Goal: Ask a question: Seek information or help from site administrators or community

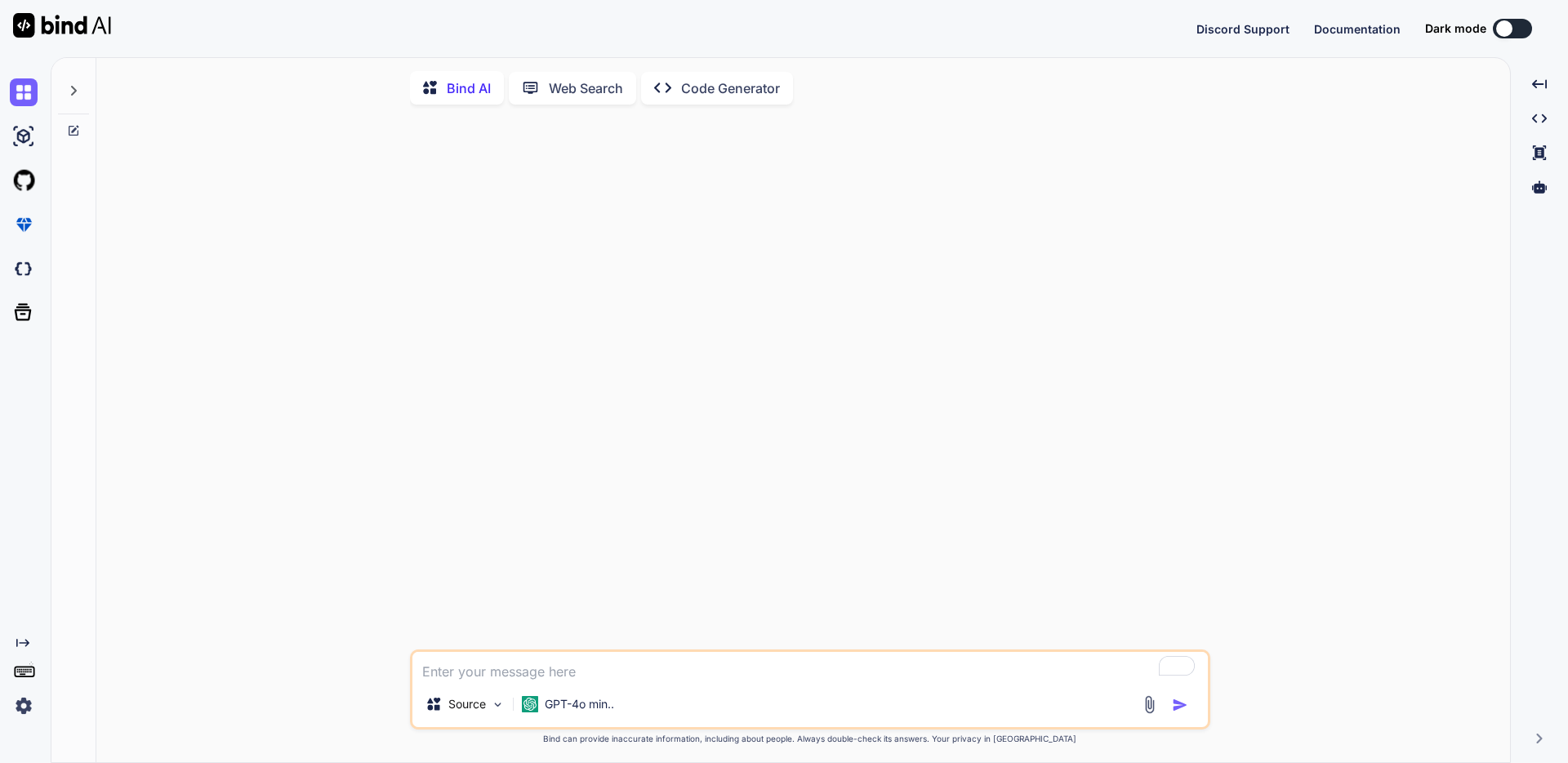
type textarea "x"
click at [1499, 23] on button "Sign in" at bounding box center [1498, 29] width 88 height 33
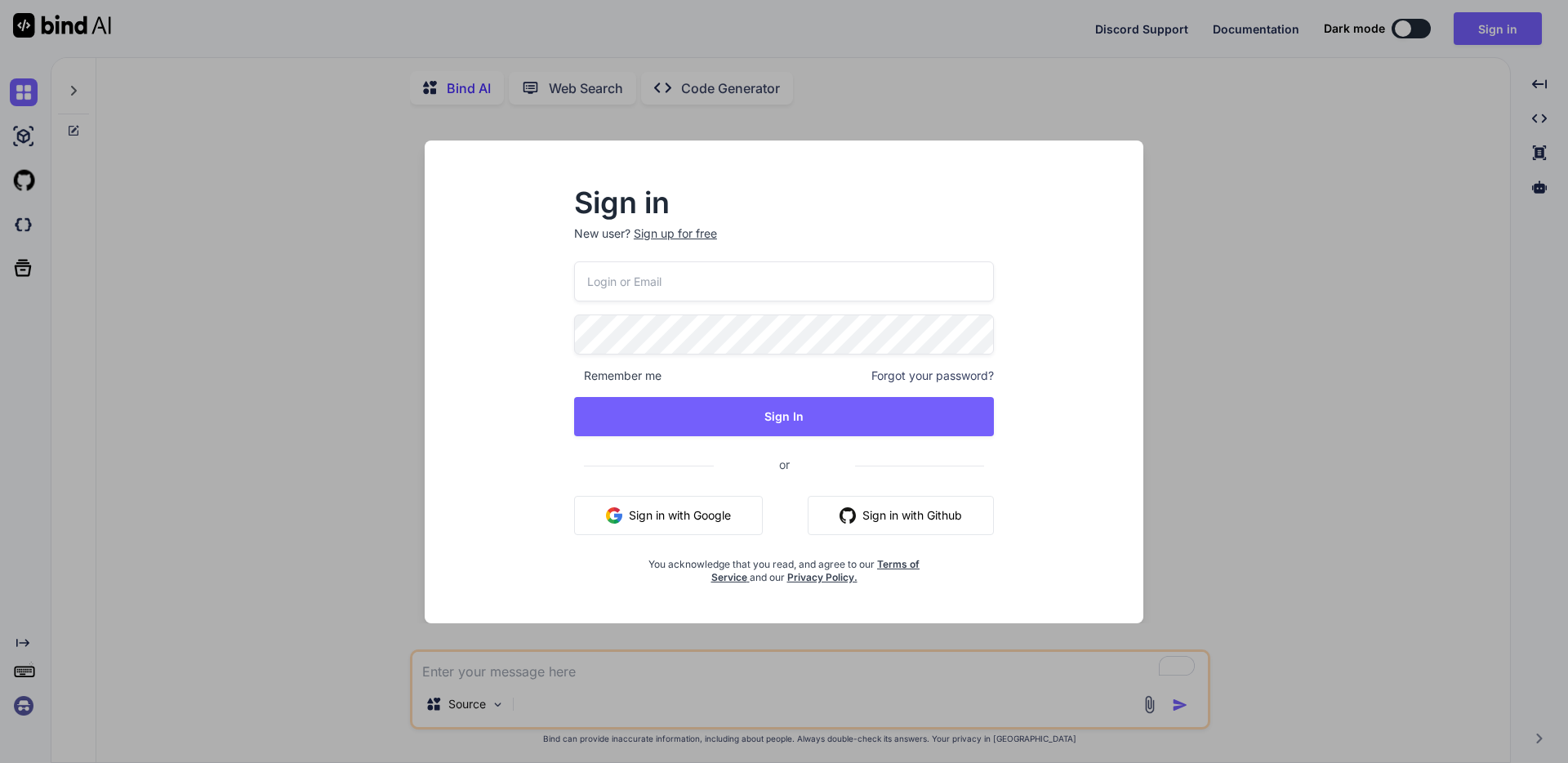
click at [734, 285] on input "email" at bounding box center [784, 281] width 420 height 40
type input "[PERSON_NAME][EMAIL_ADDRESS][DOMAIN_NAME]"
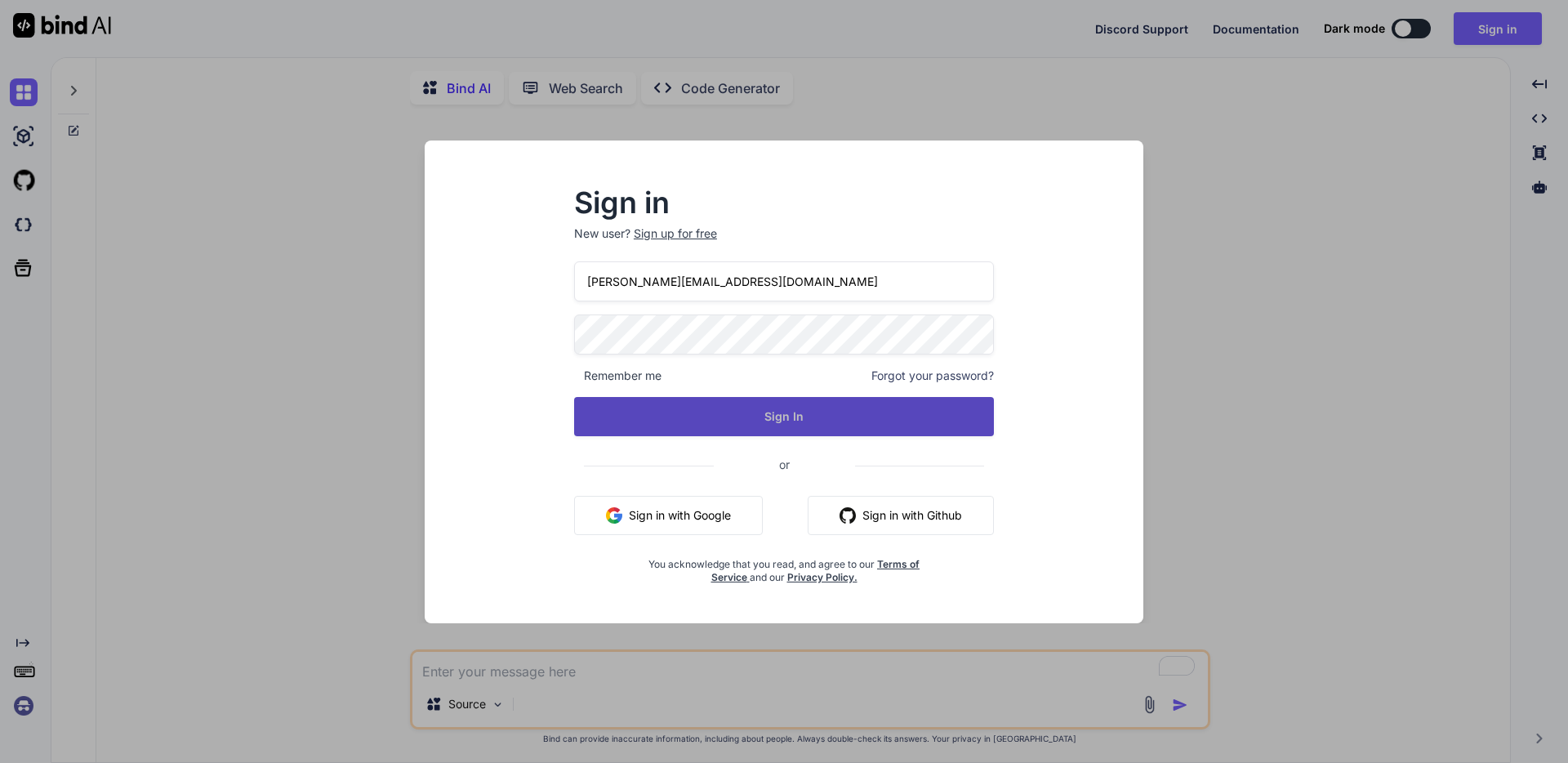
click at [706, 432] on button "Sign In" at bounding box center [784, 416] width 420 height 39
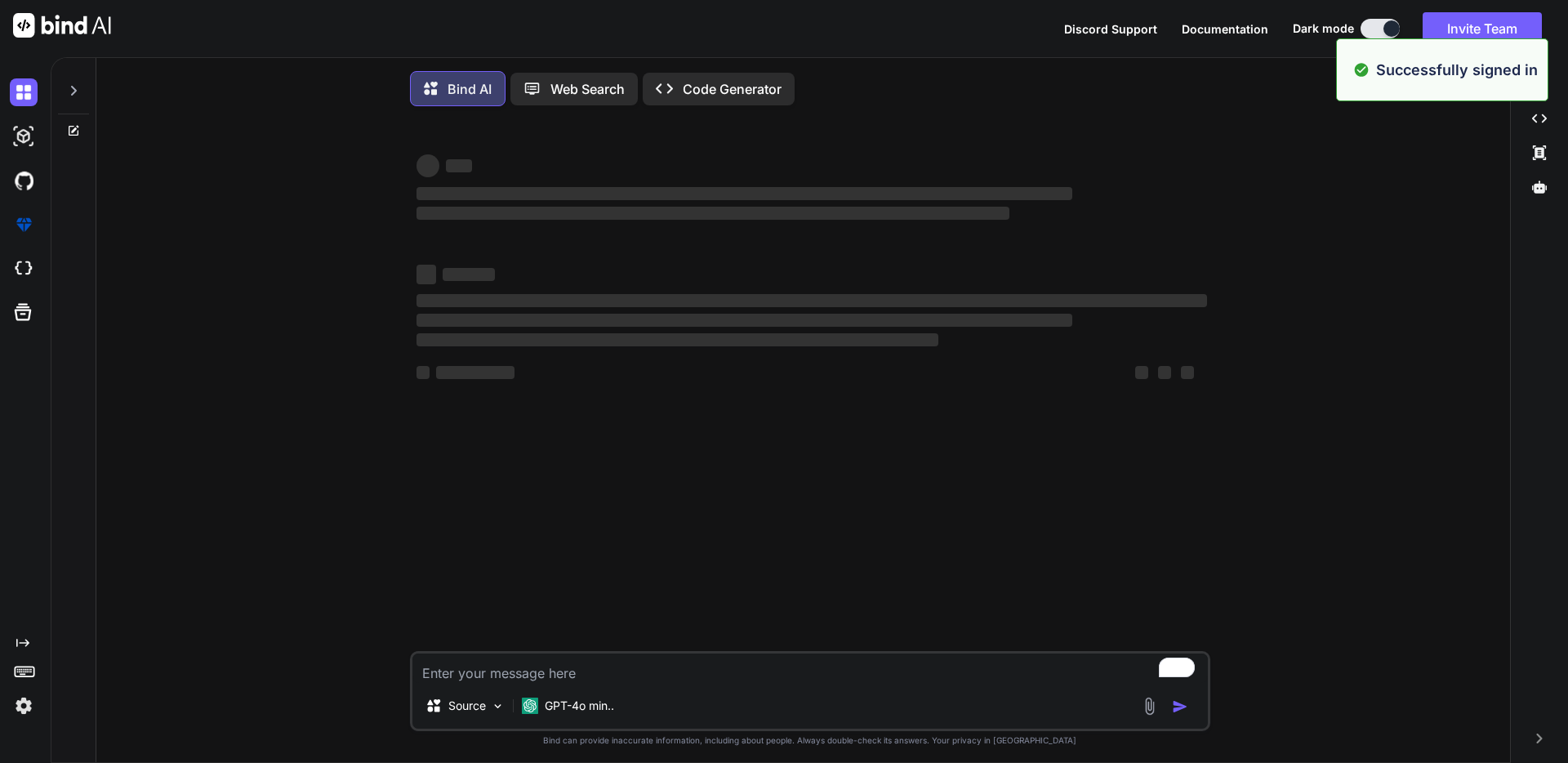
click at [679, 675] on textarea "To enrich screen reader interactions, please activate Accessibility in Grammarl…" at bounding box center [810, 669] width 796 height 29
type textarea "x"
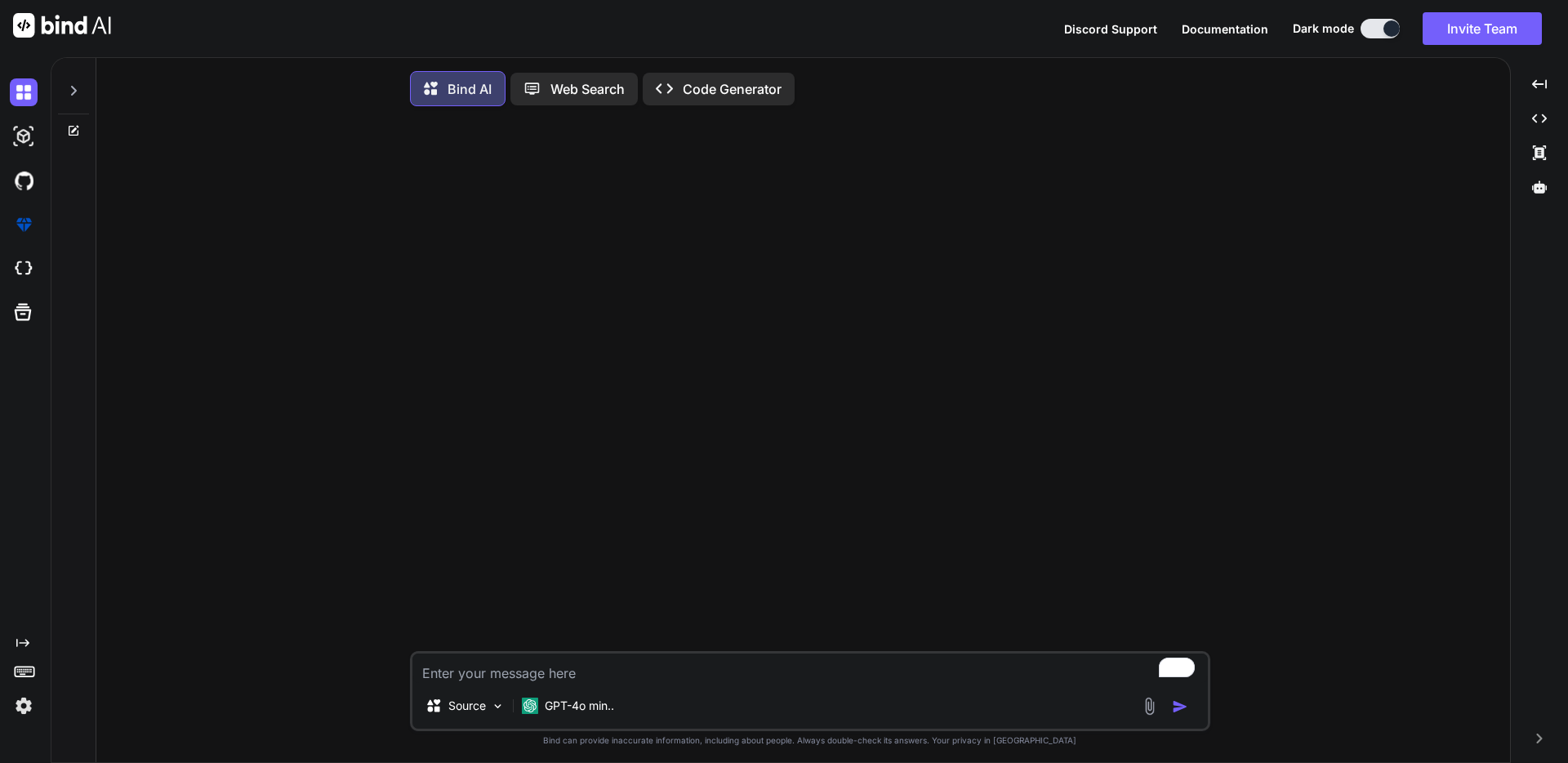
type textarea "T"
type textarea "x"
type textarea "Te"
type textarea "x"
type textarea "Tel"
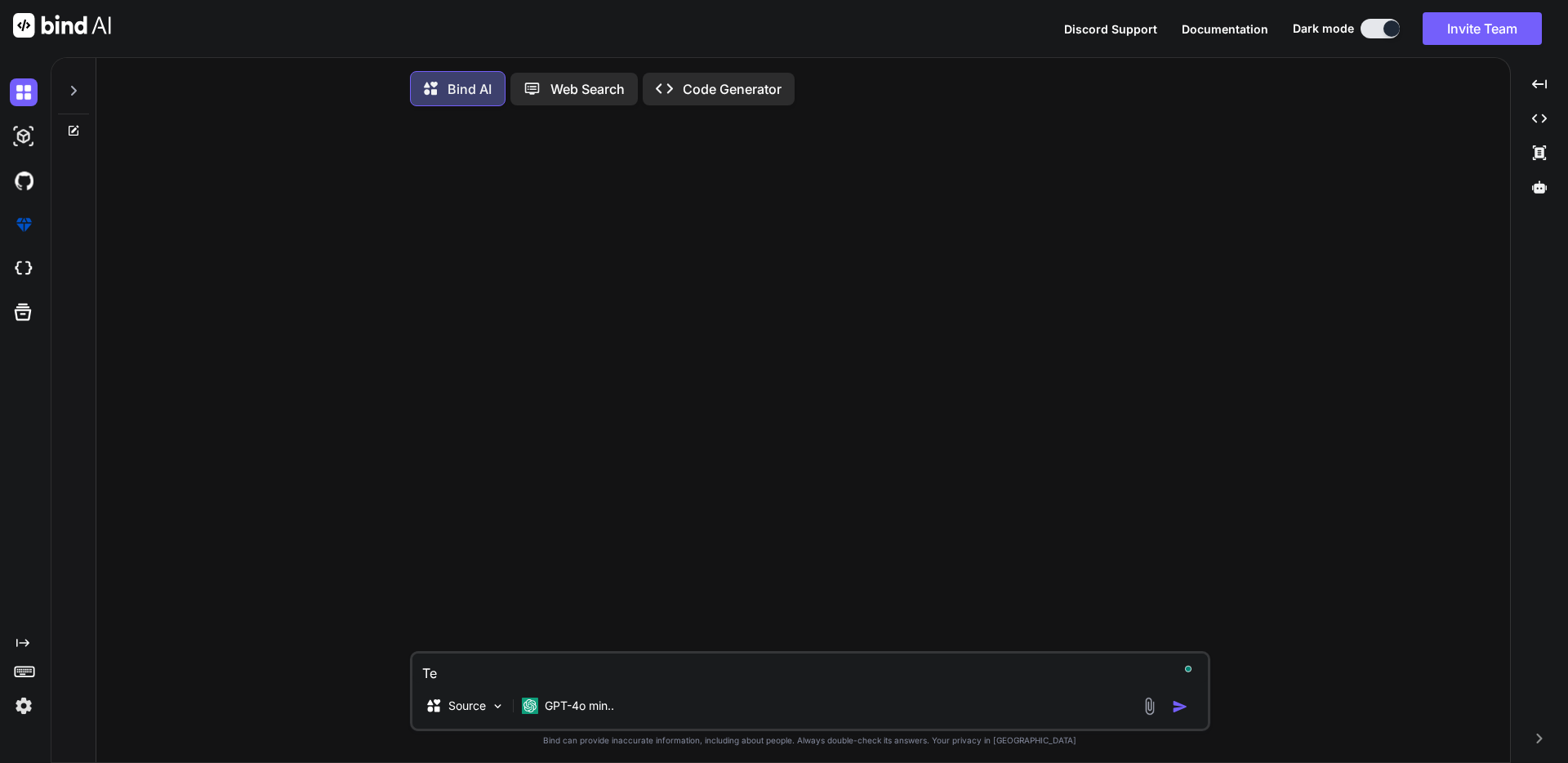
type textarea "x"
type textarea "Tell"
type textarea "x"
type textarea "Tell"
type textarea "x"
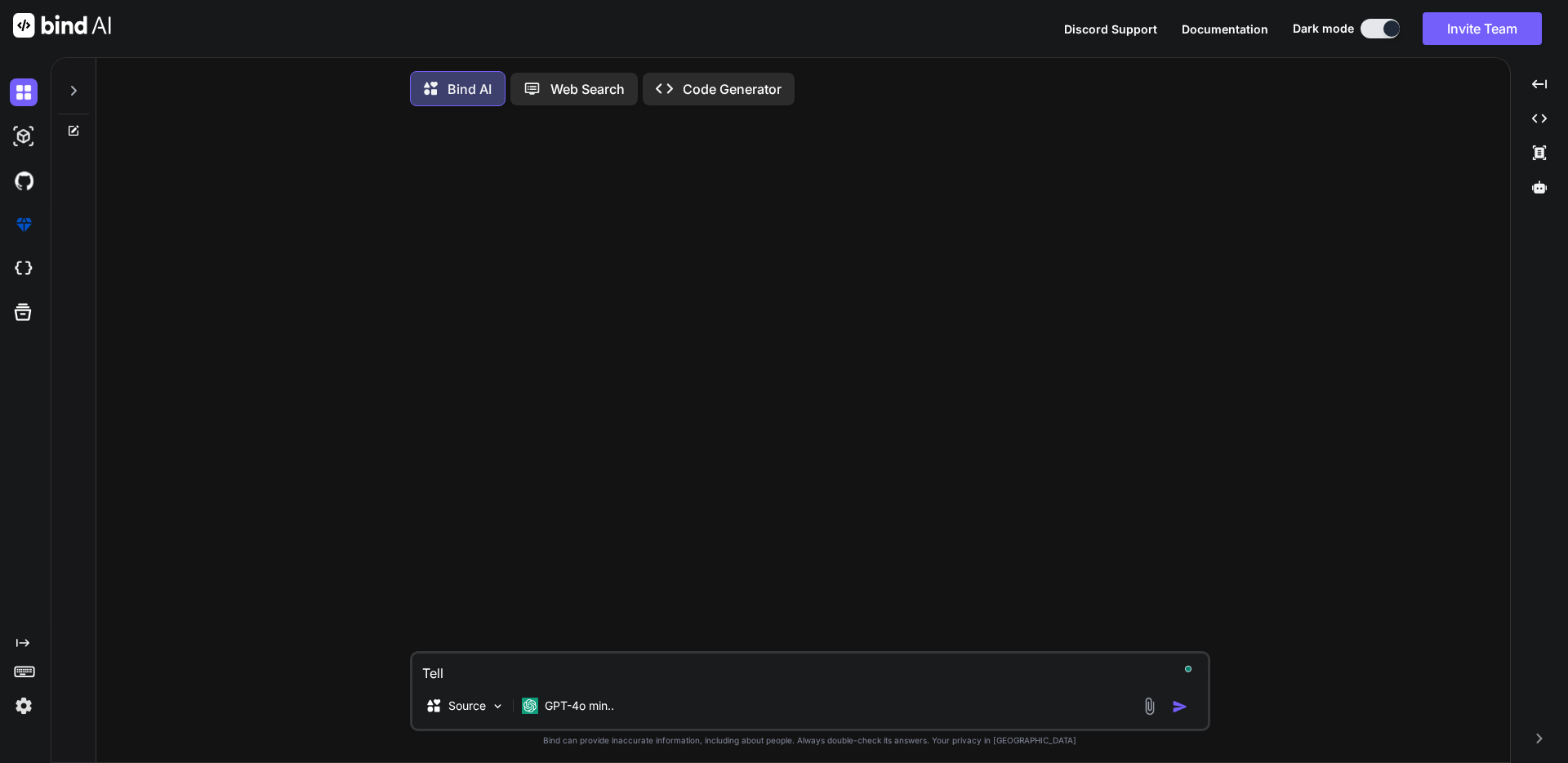
type textarea "Tell m"
type textarea "x"
type textarea "Tell me"
type textarea "x"
type textarea "Tell me"
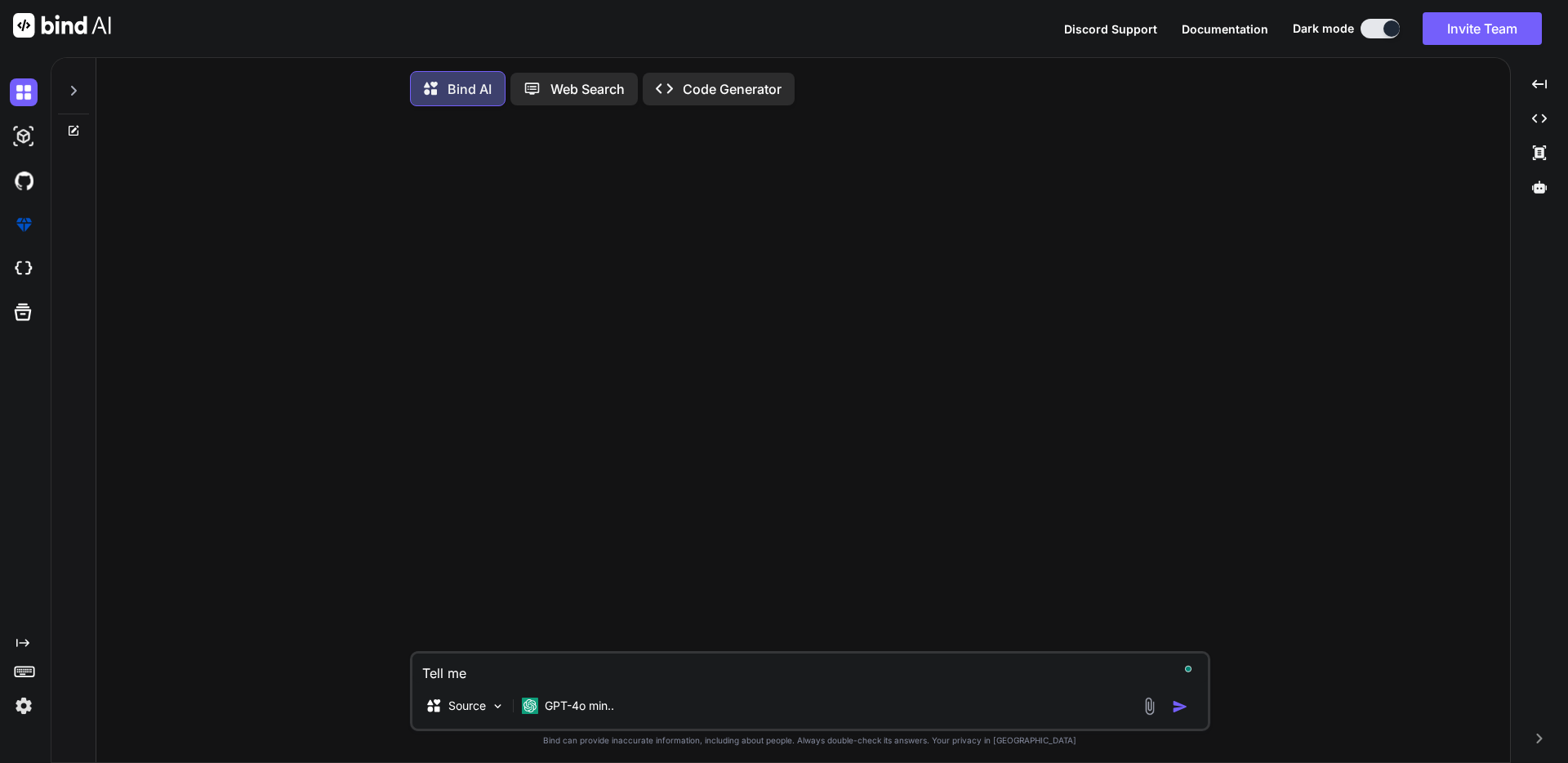
type textarea "x"
type textarea "Tell me w"
type textarea "x"
type textarea "Tell me wh"
type textarea "x"
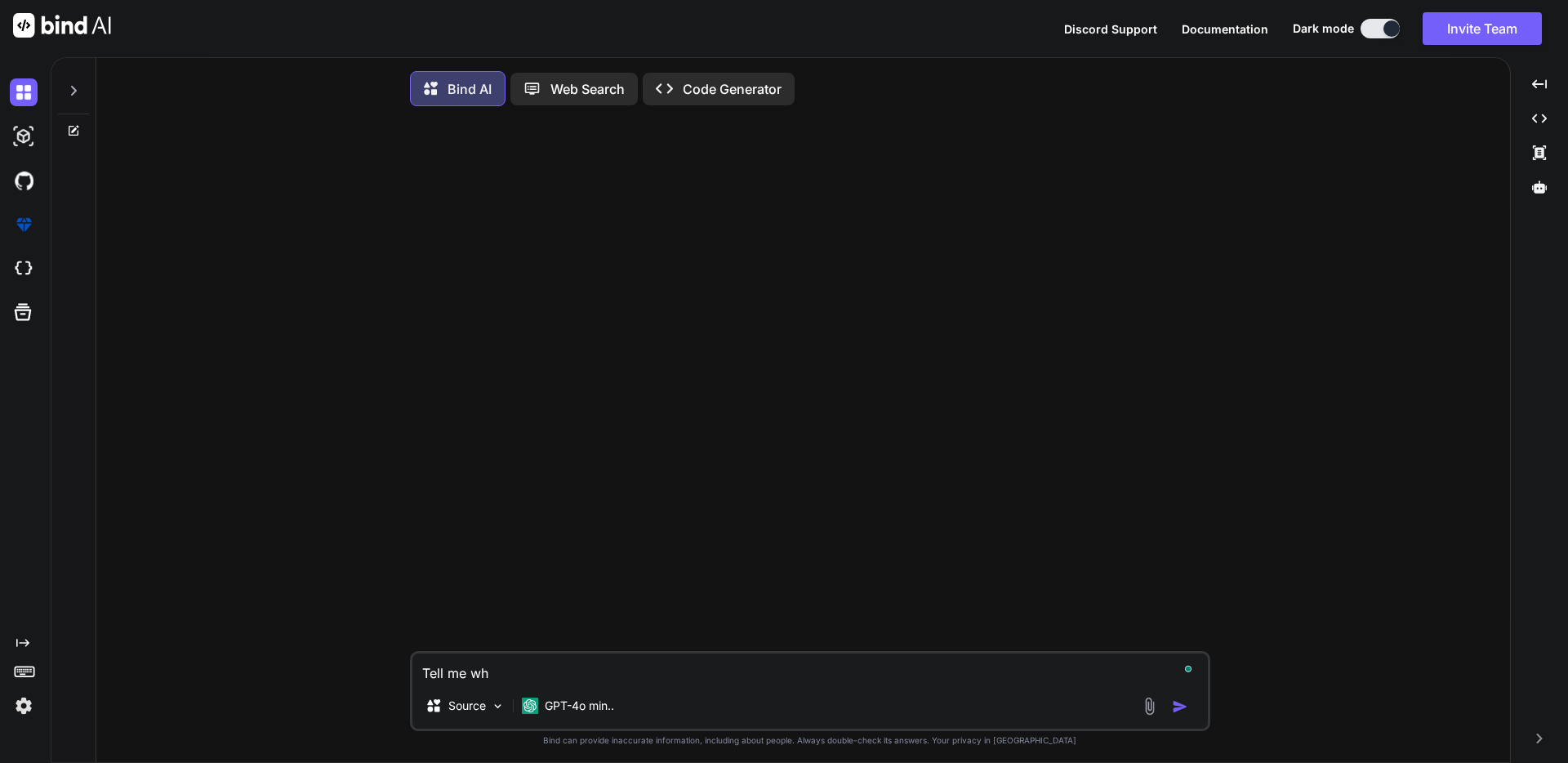
type textarea "Tell me wha"
type textarea "x"
type textarea "Tell me what"
type textarea "x"
type textarea "Tell me what"
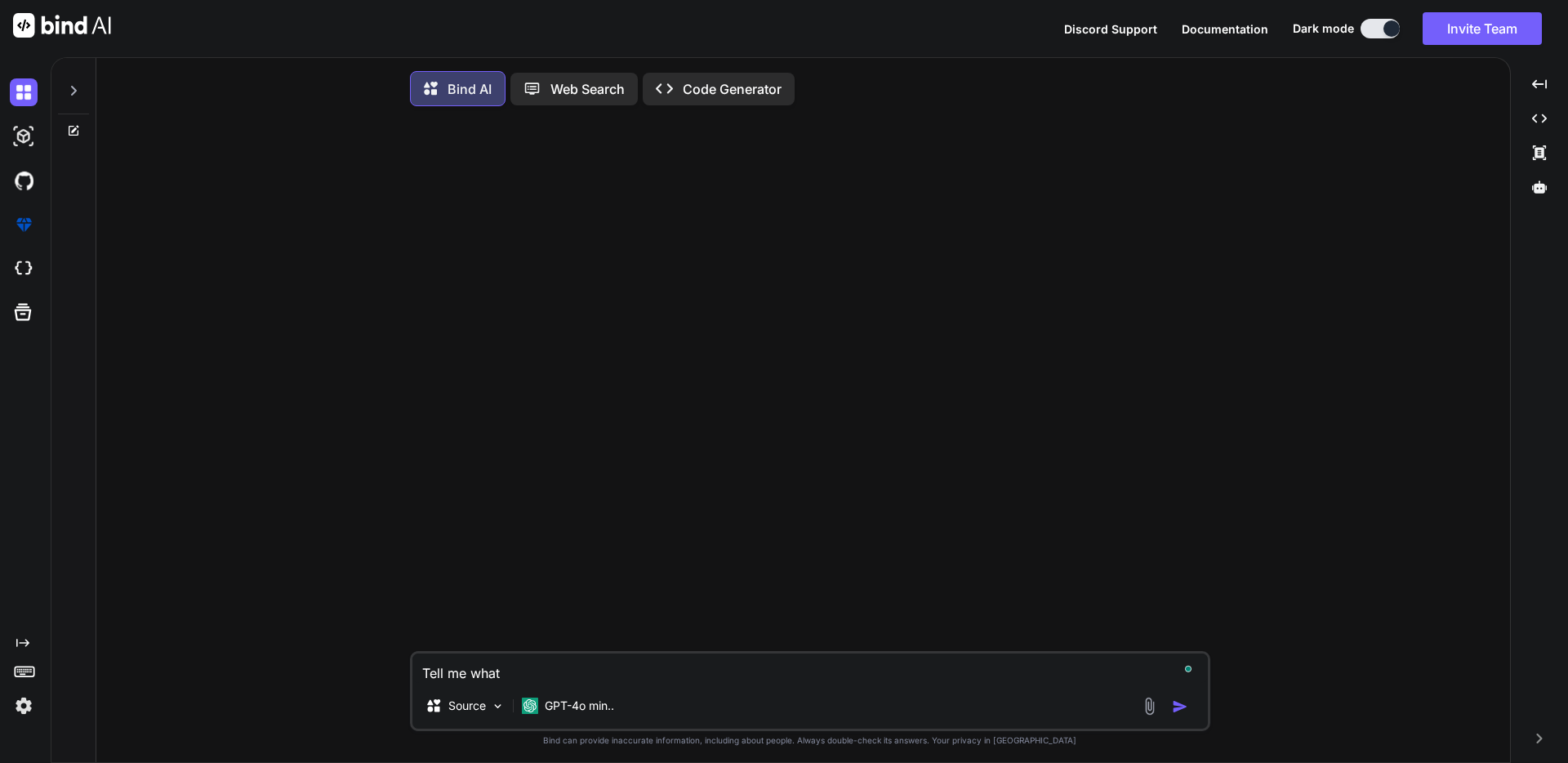
type textarea "x"
type textarea "Tell me what t"
type textarea "x"
type textarea "Tell me what th"
type textarea "x"
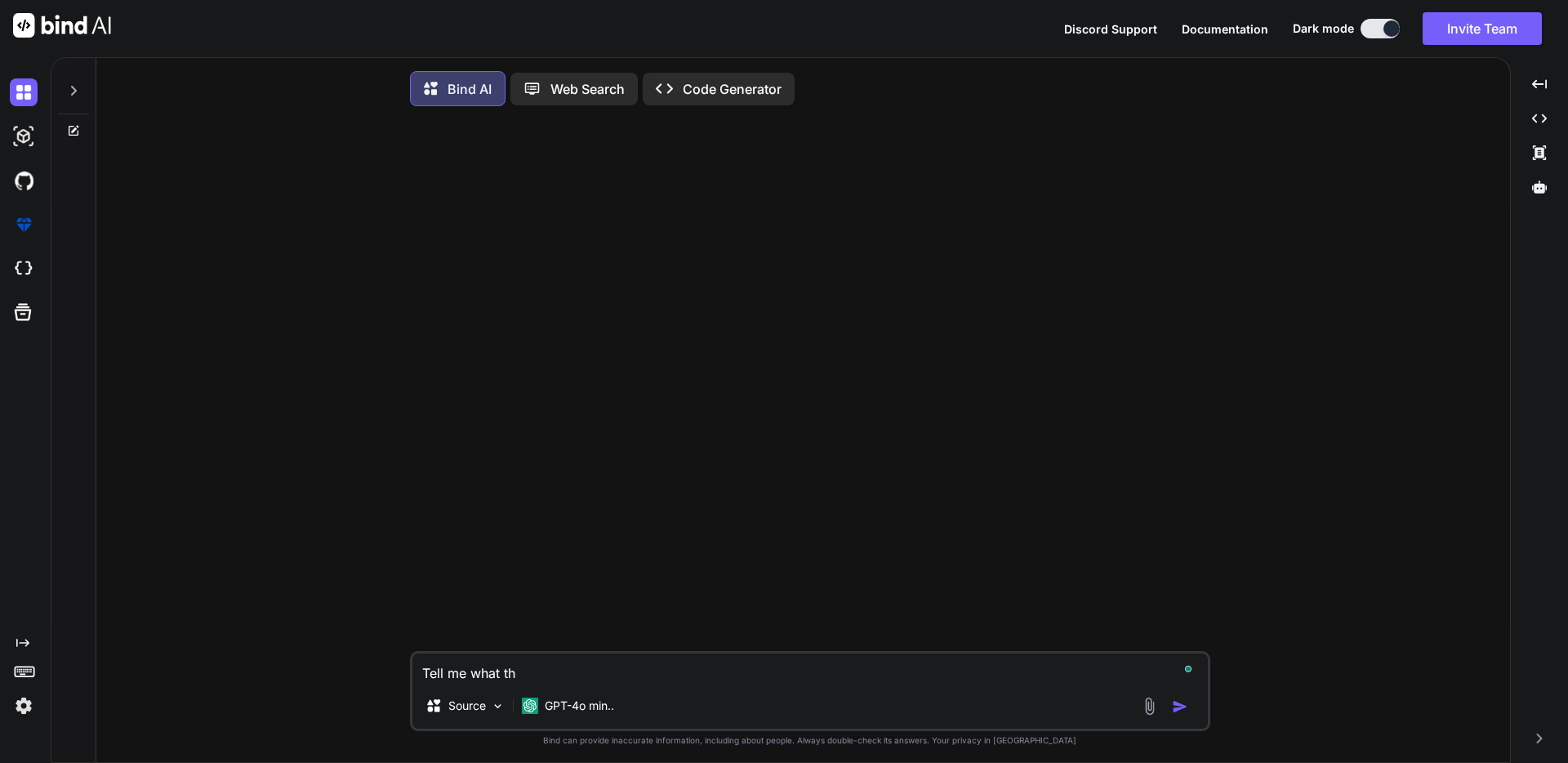
type textarea "Tell me what thi"
type textarea "x"
type textarea "Tell me what this"
type textarea "x"
type textarea "Tell me what this"
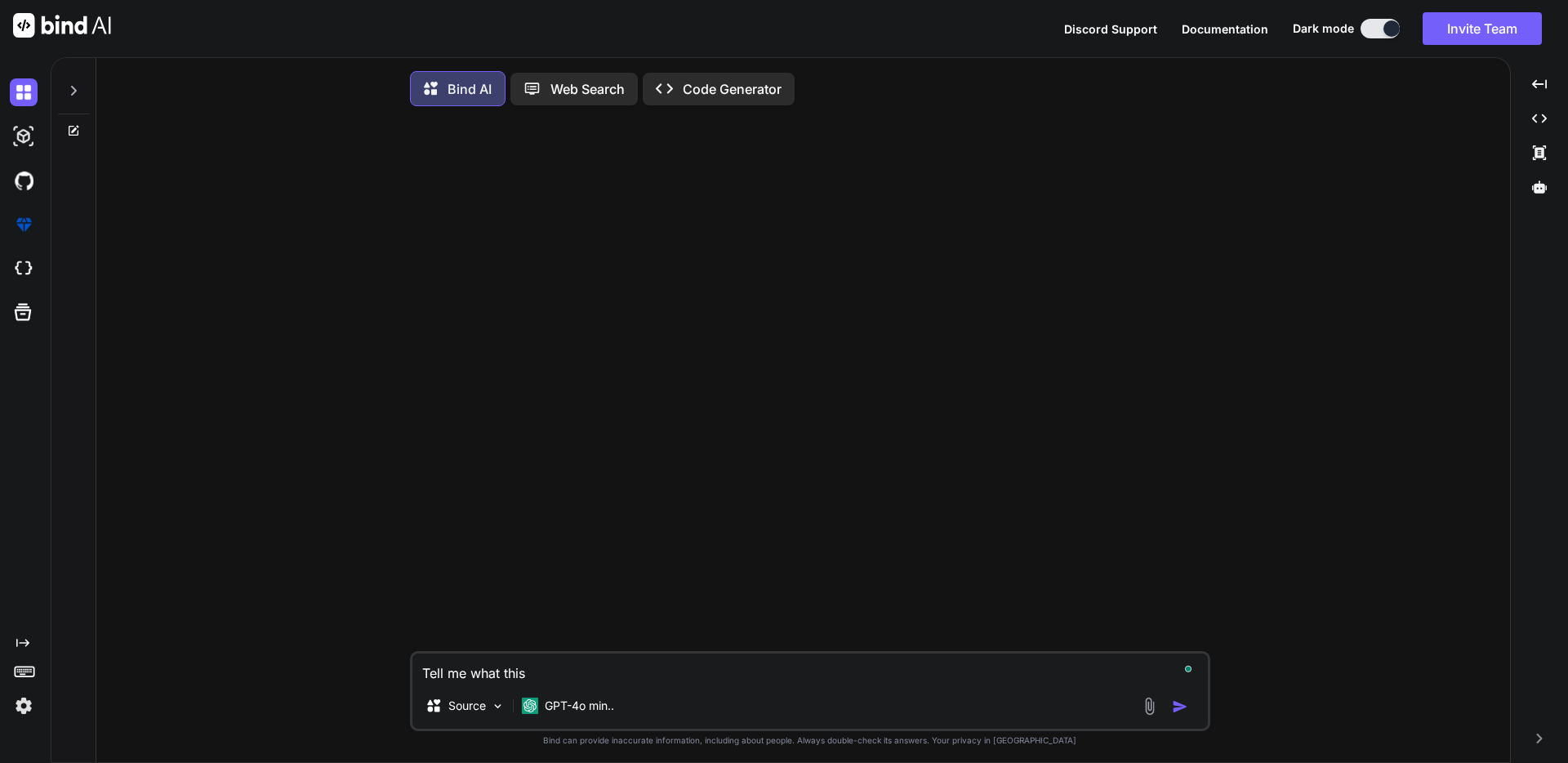
type textarea "x"
type textarea "Tell me what this b"
type textarea "x"
type textarea "Tell me what this bl"
type textarea "x"
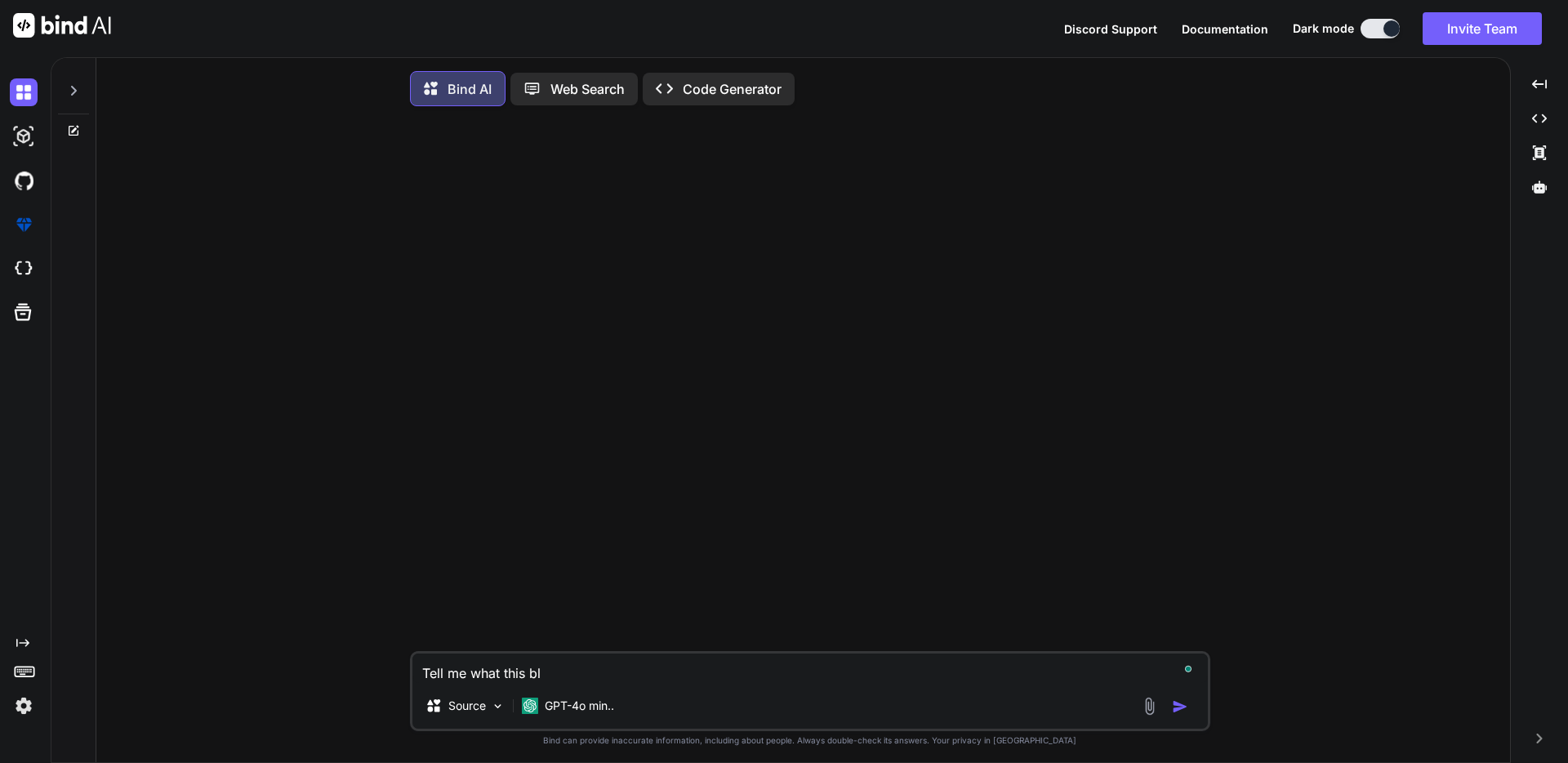
type textarea "Tell me what this blo"
type textarea "x"
type textarea "Tell me what this bloc"
type textarea "x"
type textarea "Tell me what this block"
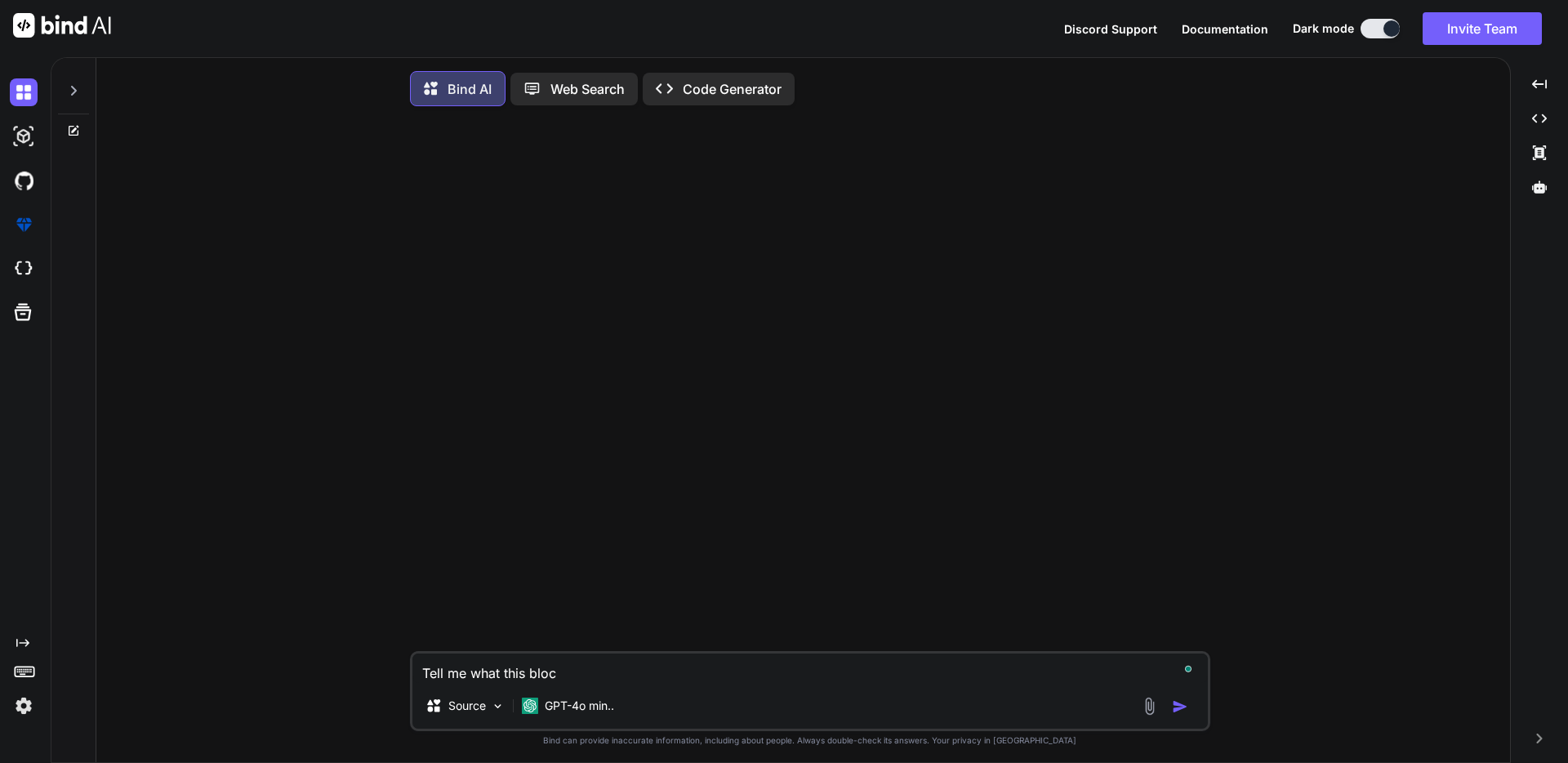
type textarea "x"
type textarea "Tell me what this block"
type textarea "x"
type textarea "Tell me what this block o"
type textarea "x"
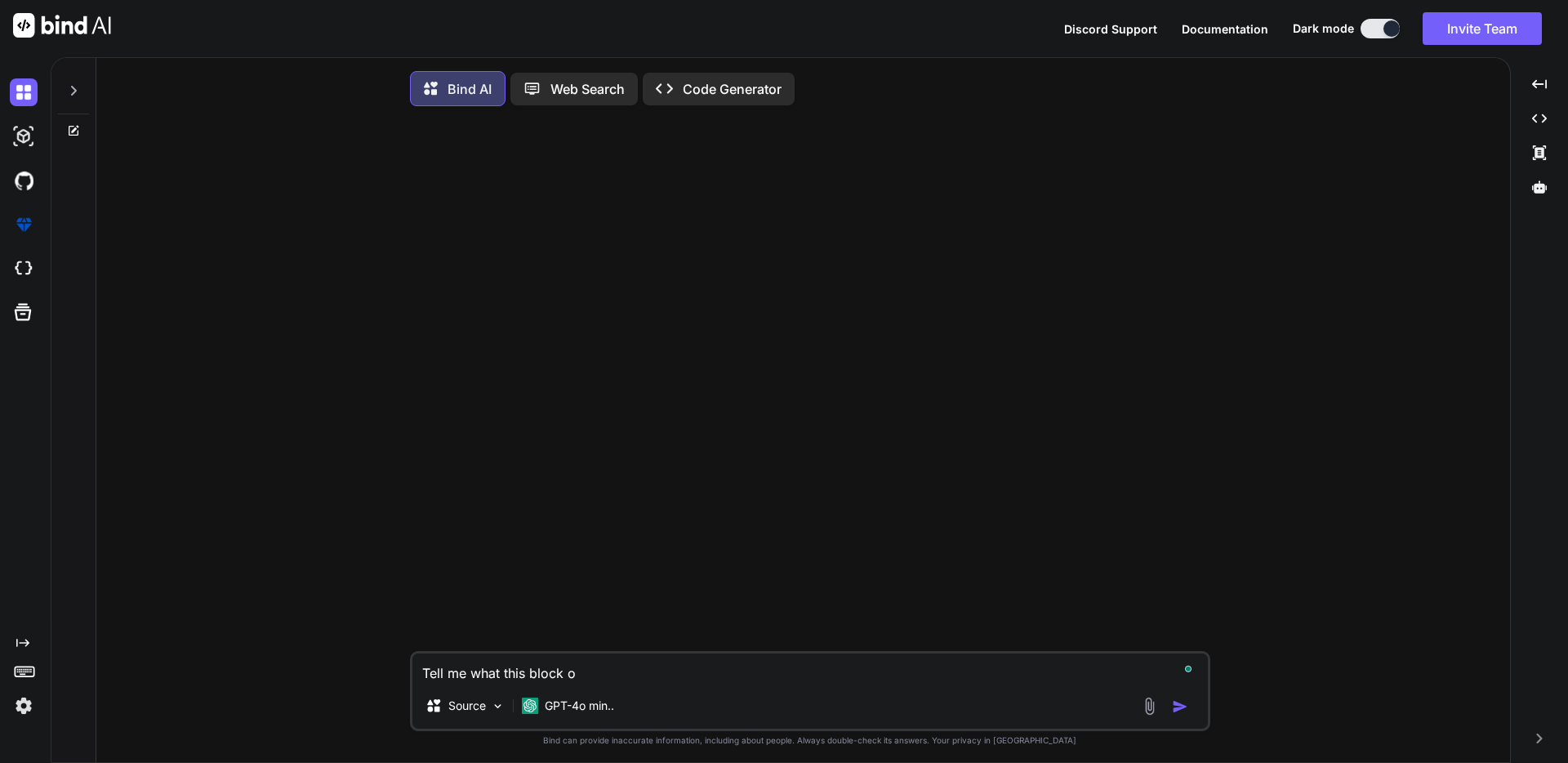
type textarea "Tell me what this block of"
type textarea "x"
type textarea "Tell me what this block of"
type textarea "x"
type textarea "Tell me what this block of c"
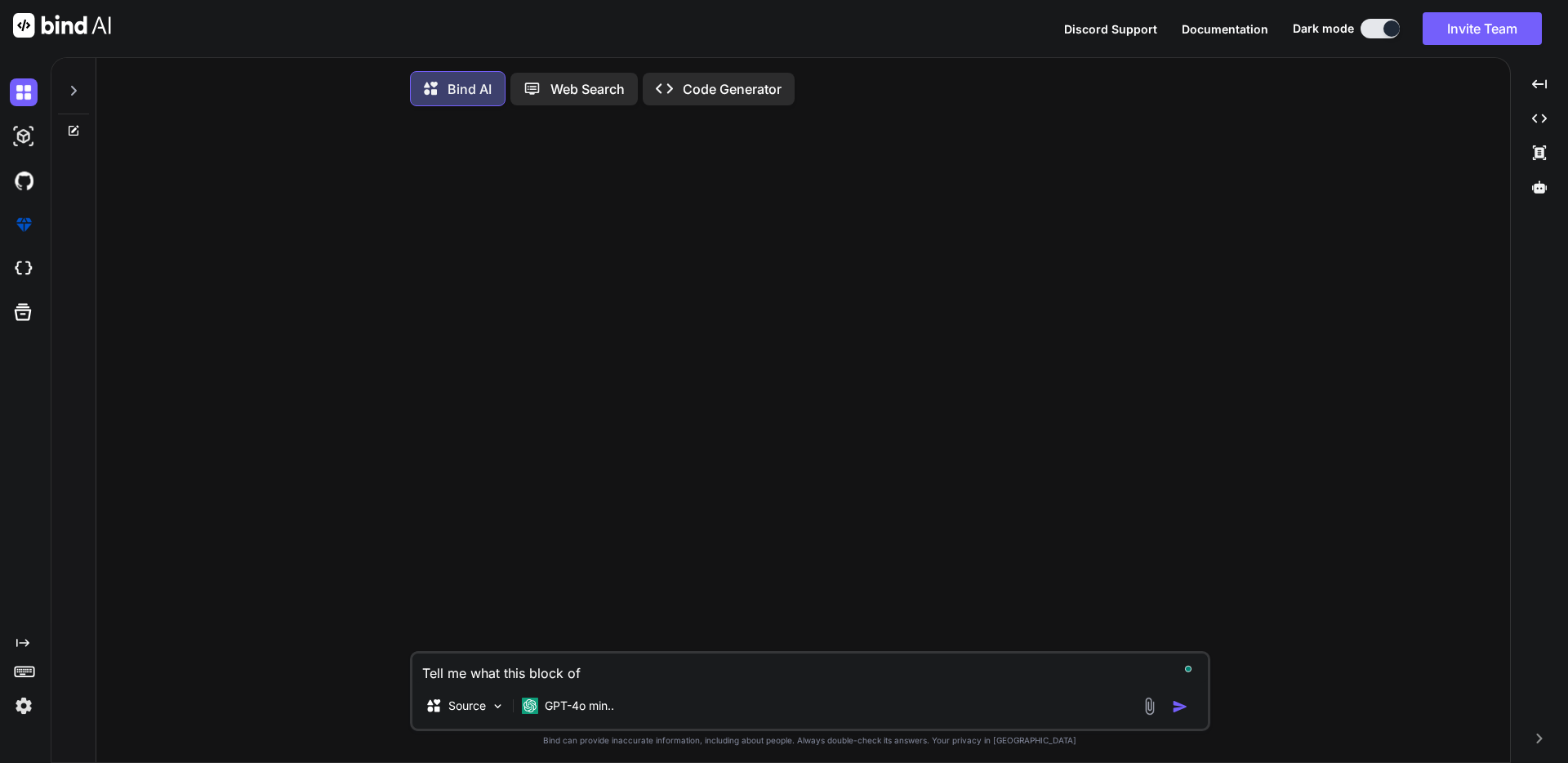
type textarea "x"
type textarea "Tell me what this block of co"
type textarea "x"
type textarea "Tell me what this block of cod"
type textarea "x"
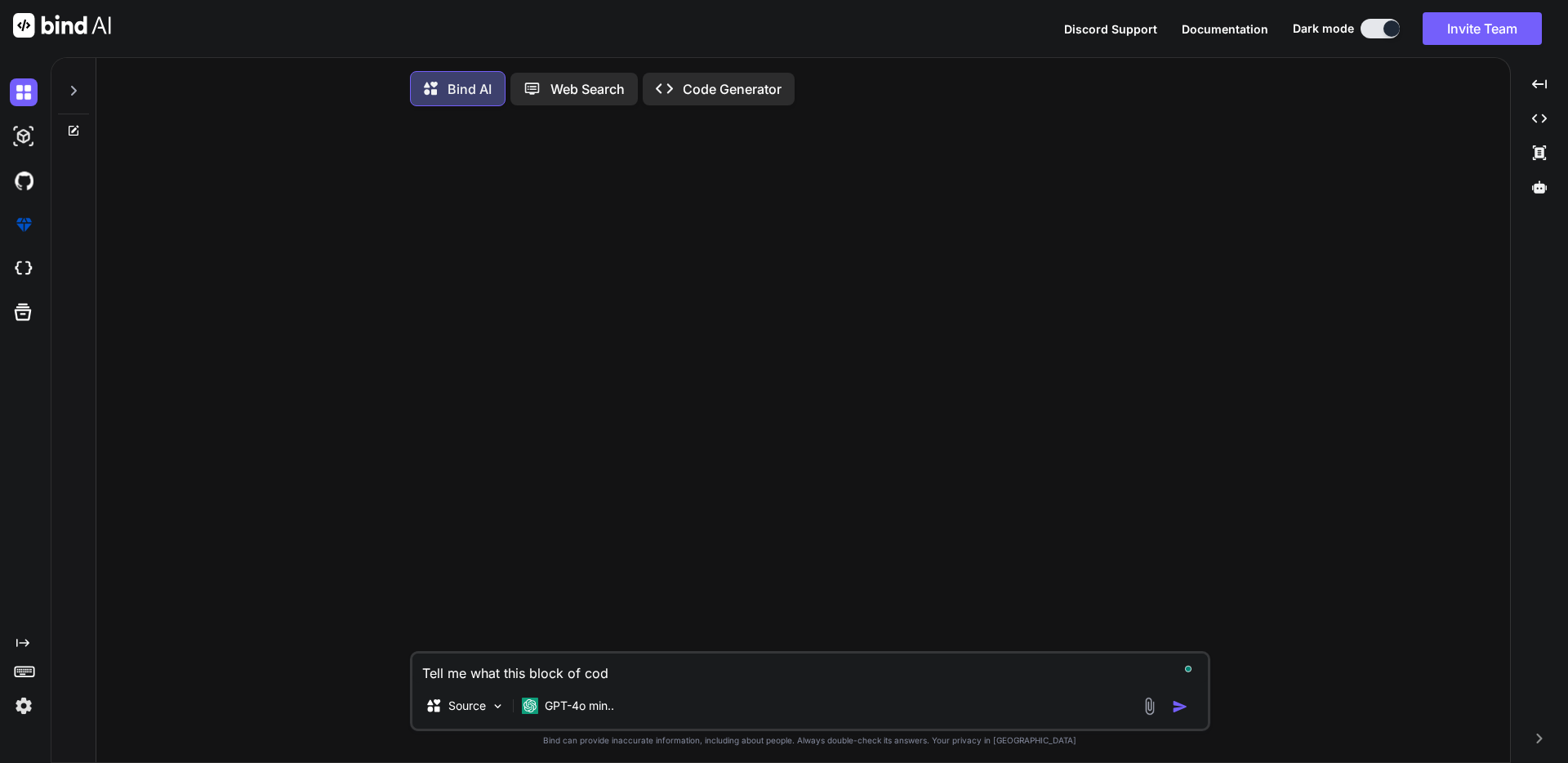
type textarea "Tell me what this block of code"
type textarea "x"
type textarea "Tell me what this block of code"
type textarea "x"
type textarea "Tell me what this block of code i"
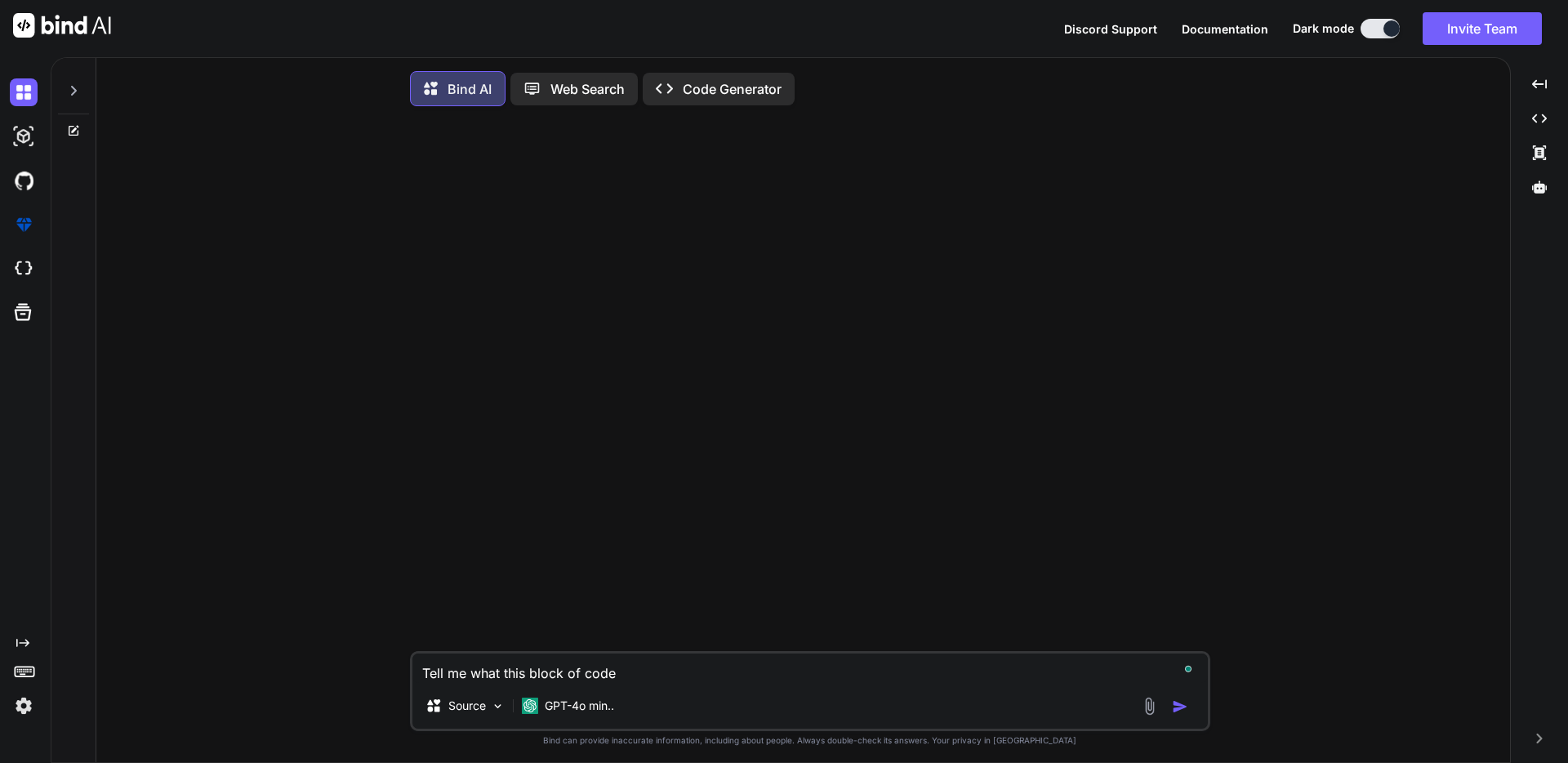
type textarea "x"
type textarea "Tell me what this block of code is"
type textarea "x"
type textarea "Tell me what this block of code is"
type textarea "x"
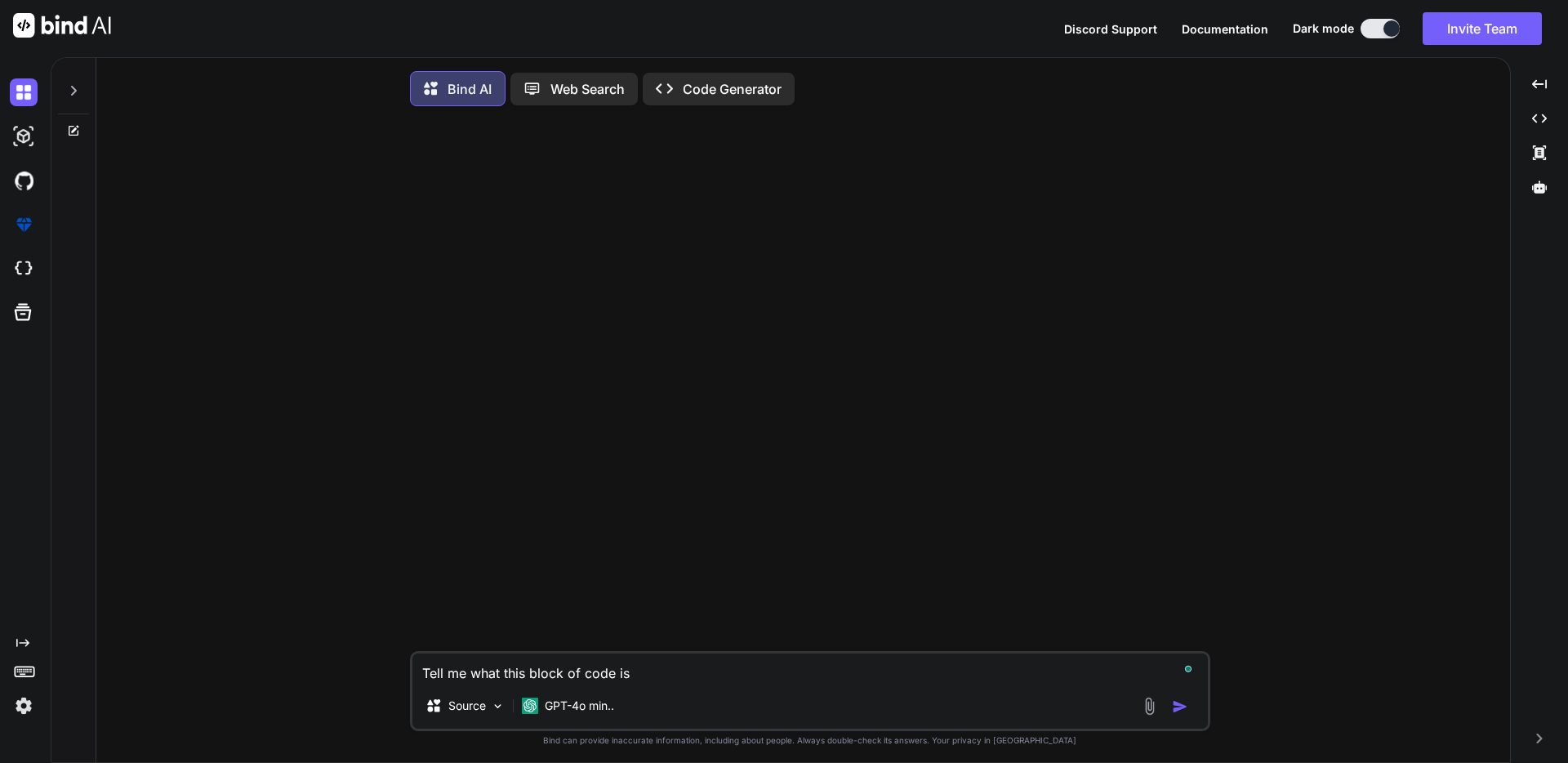
type textarea "Tell me what this block of code is d"
type textarea "x"
type textarea "Tell me what this block of code is do"
type textarea "x"
type textarea "Tell me what this block of code is doi"
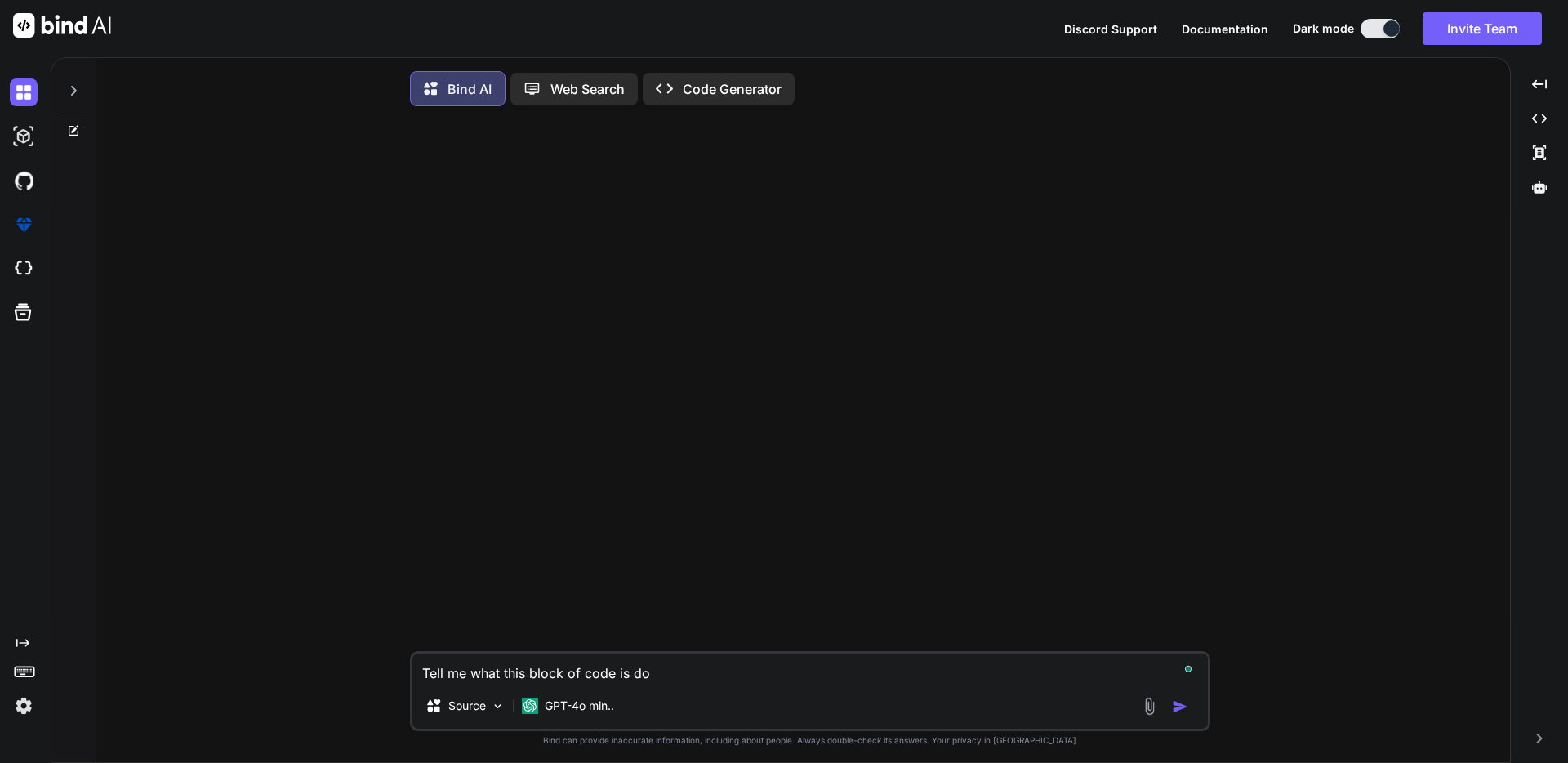
type textarea "x"
type textarea "Tell me what this block of code is doin"
type textarea "x"
type textarea "Tell me what this block of code is doing"
type textarea "x"
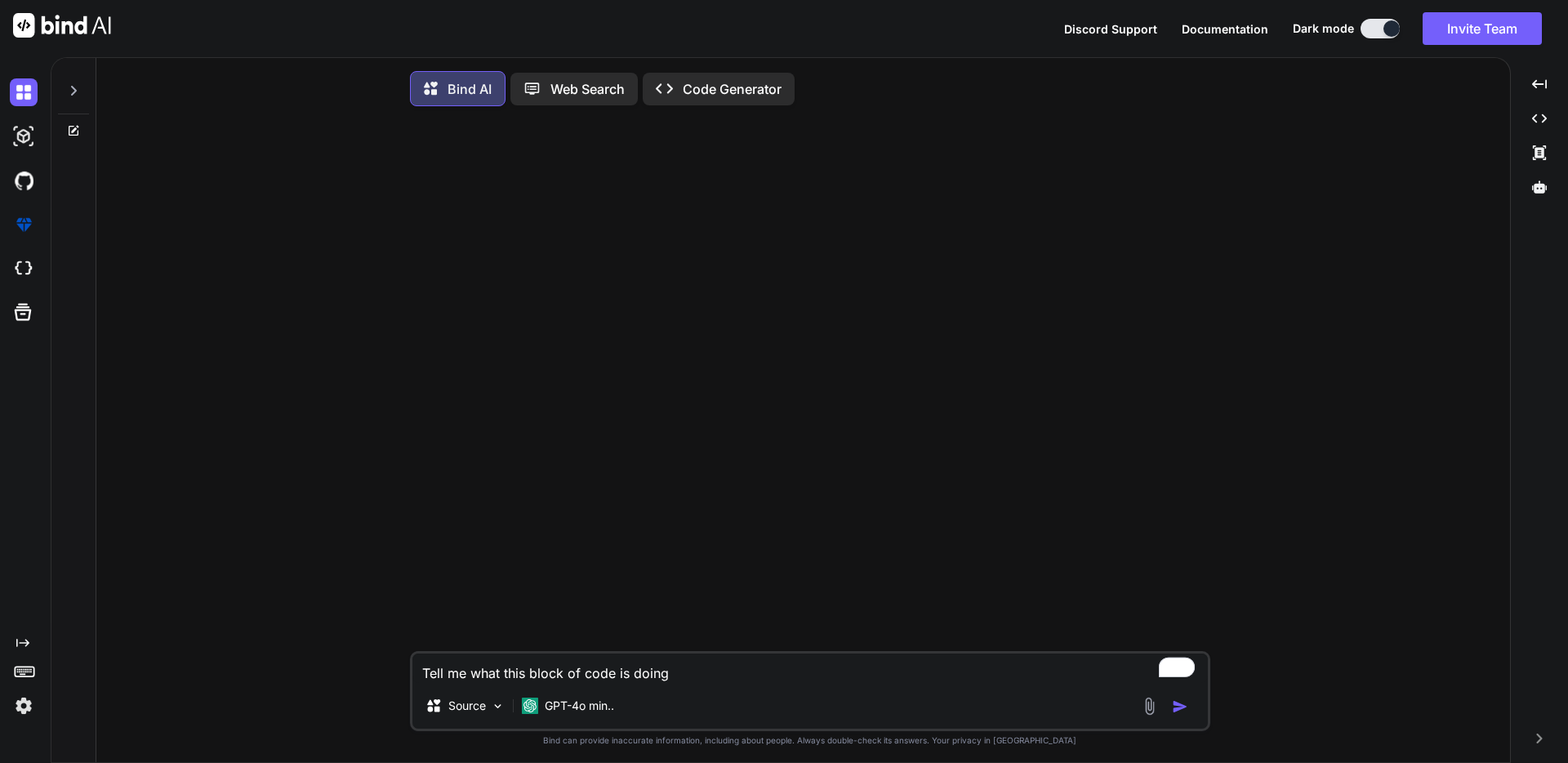
type textarea "Tell me what this block of code is doing."
type textarea "x"
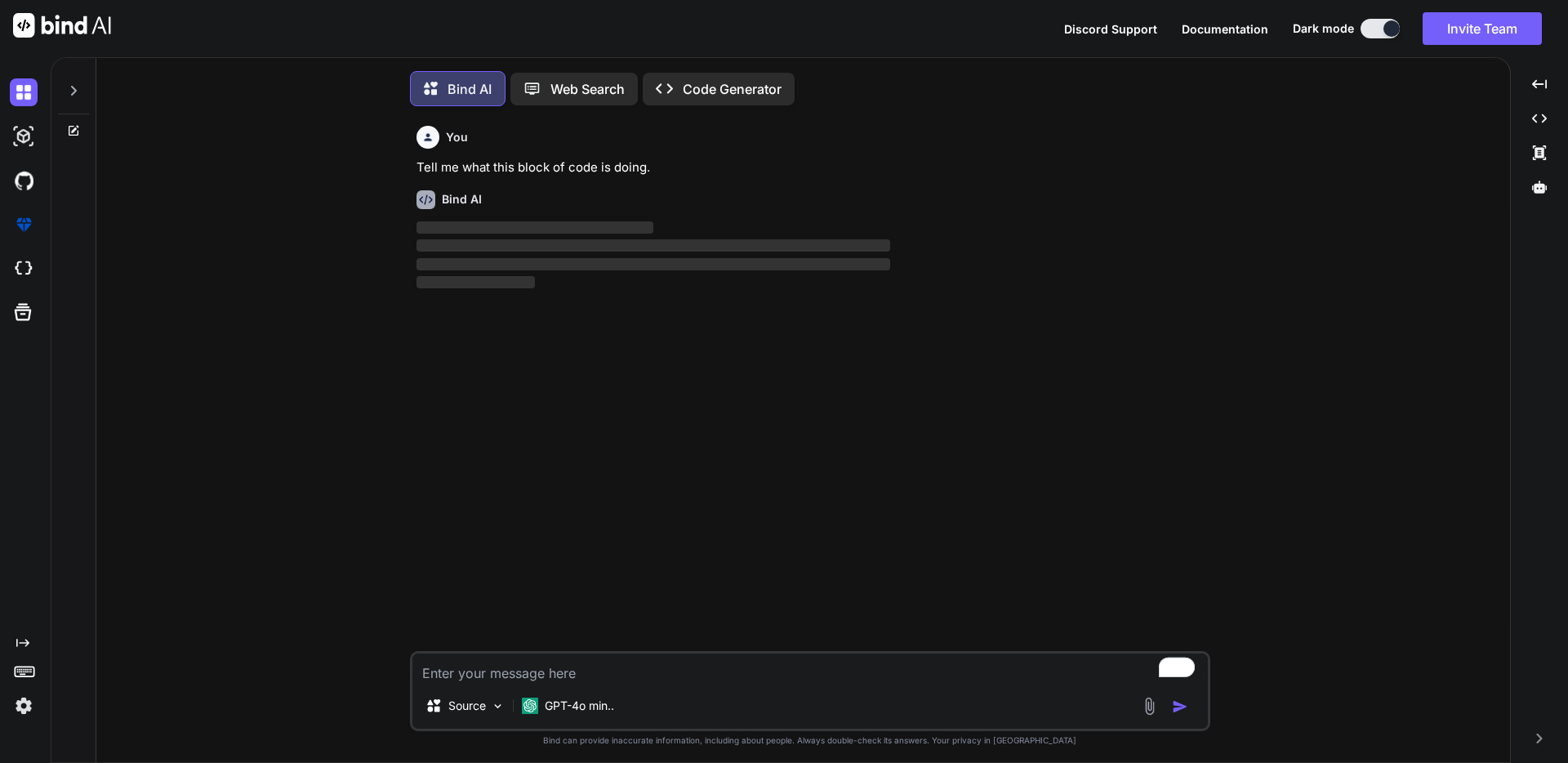
scroll to position [8, 0]
type textarea "x"
paste textarea "<?php if(!is_singular()) : ?> <?php $post_image_size = of_get_option('post_imag…"
type textarea "<?php if(!is_singular()) : ?> <?php $post_image_size = of_get_option('post_imag…"
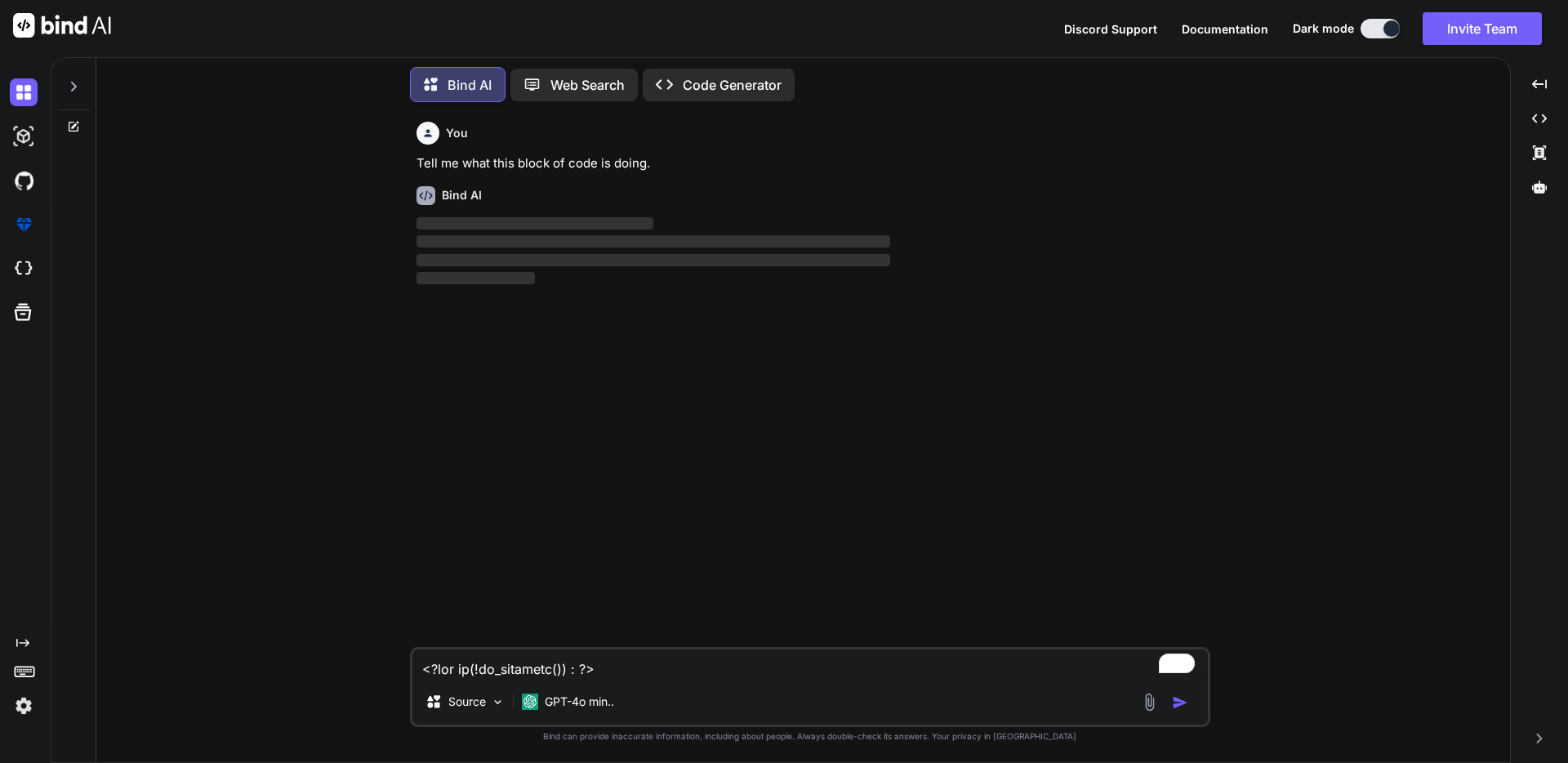
scroll to position [649, 0]
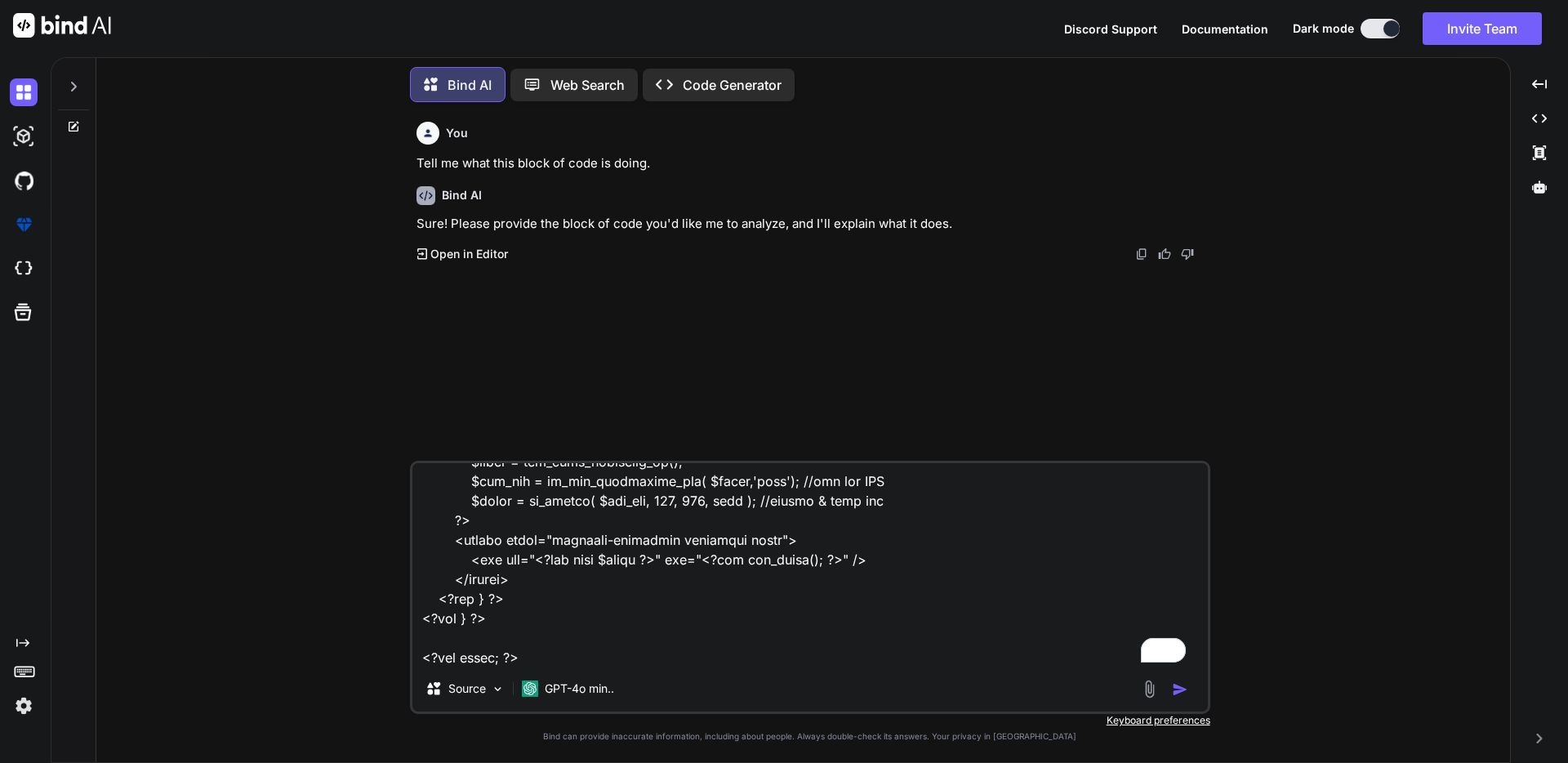
type textarea "x"
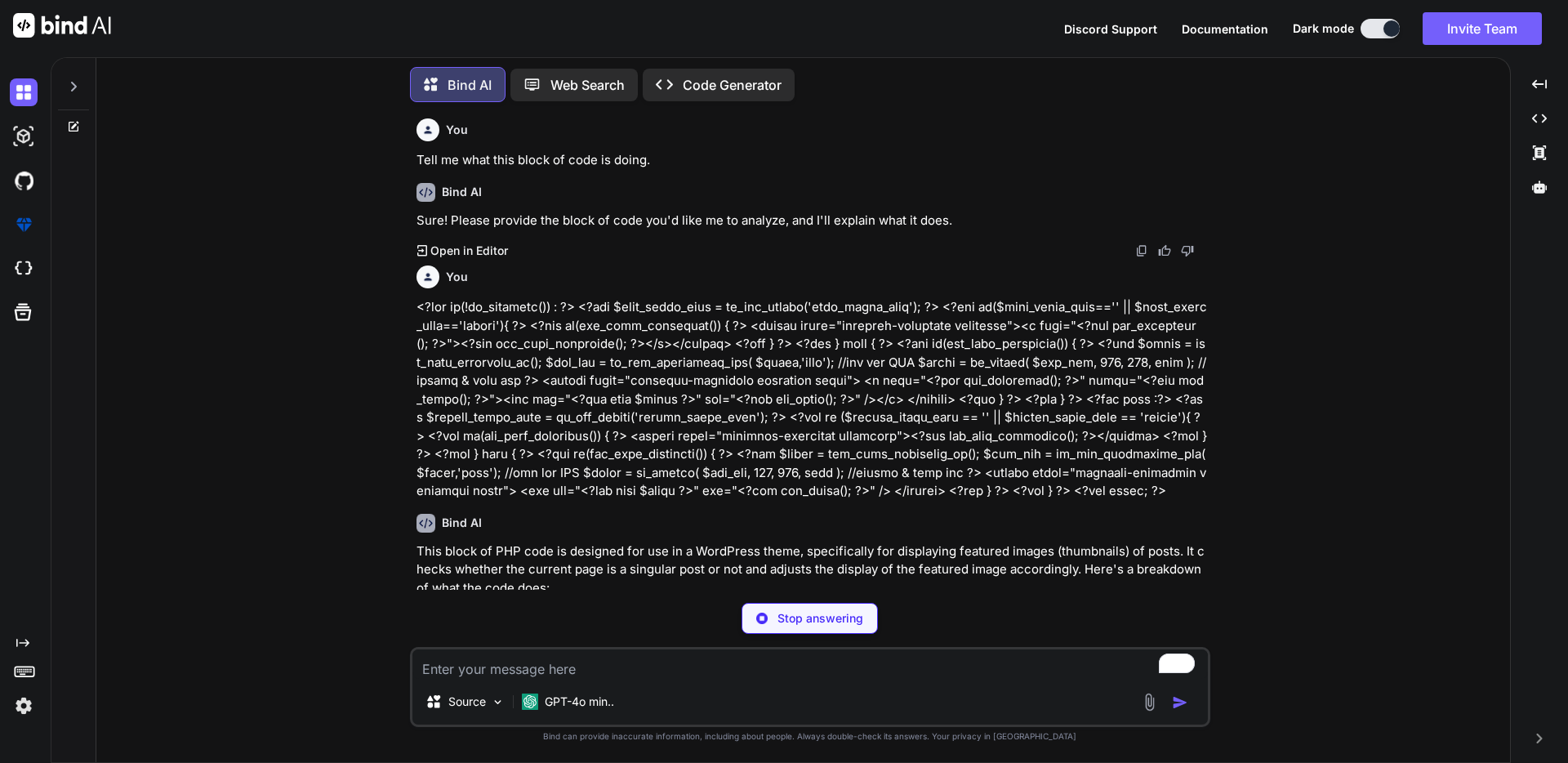
type textarea "x"
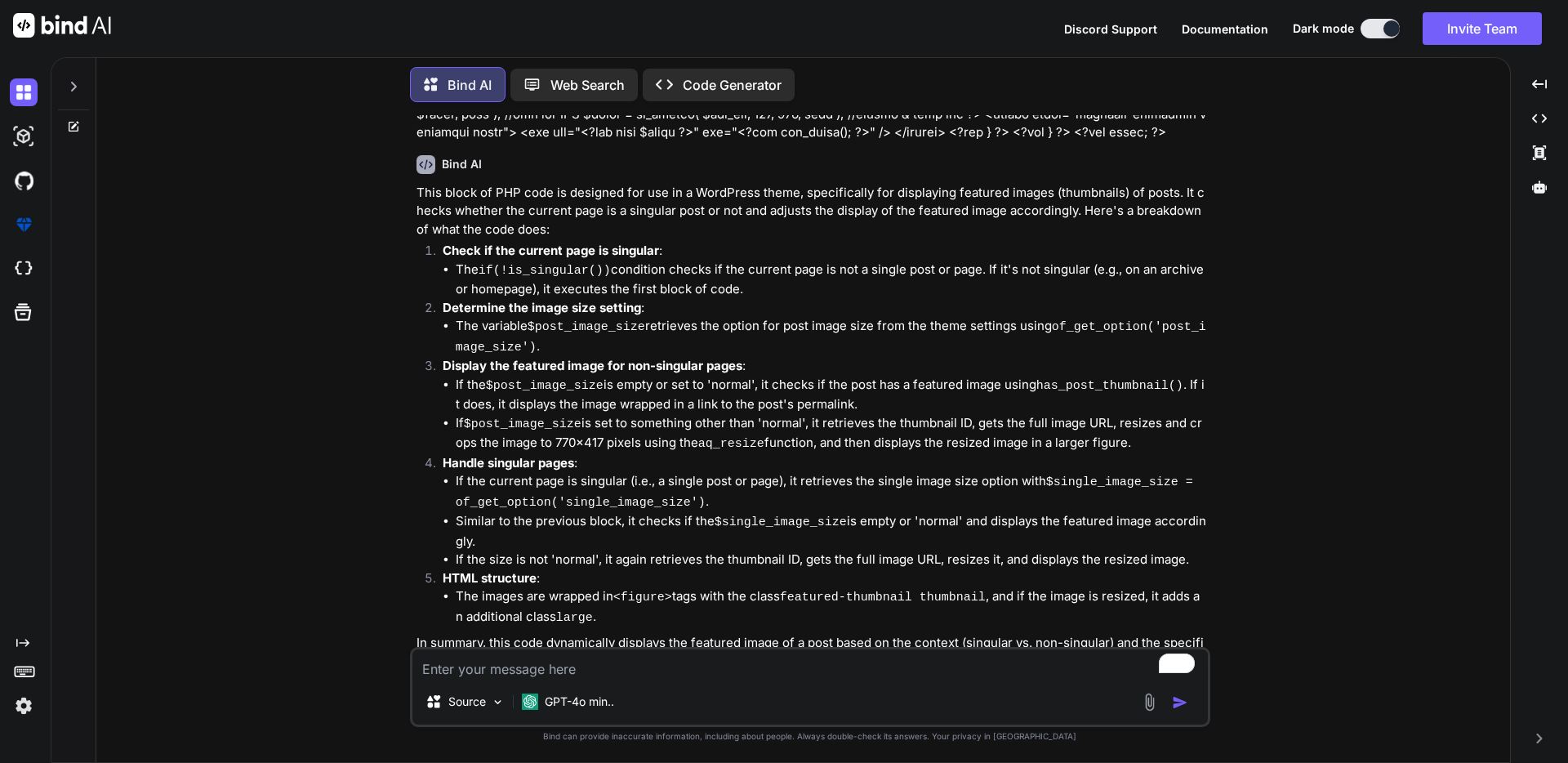
scroll to position [397, 0]
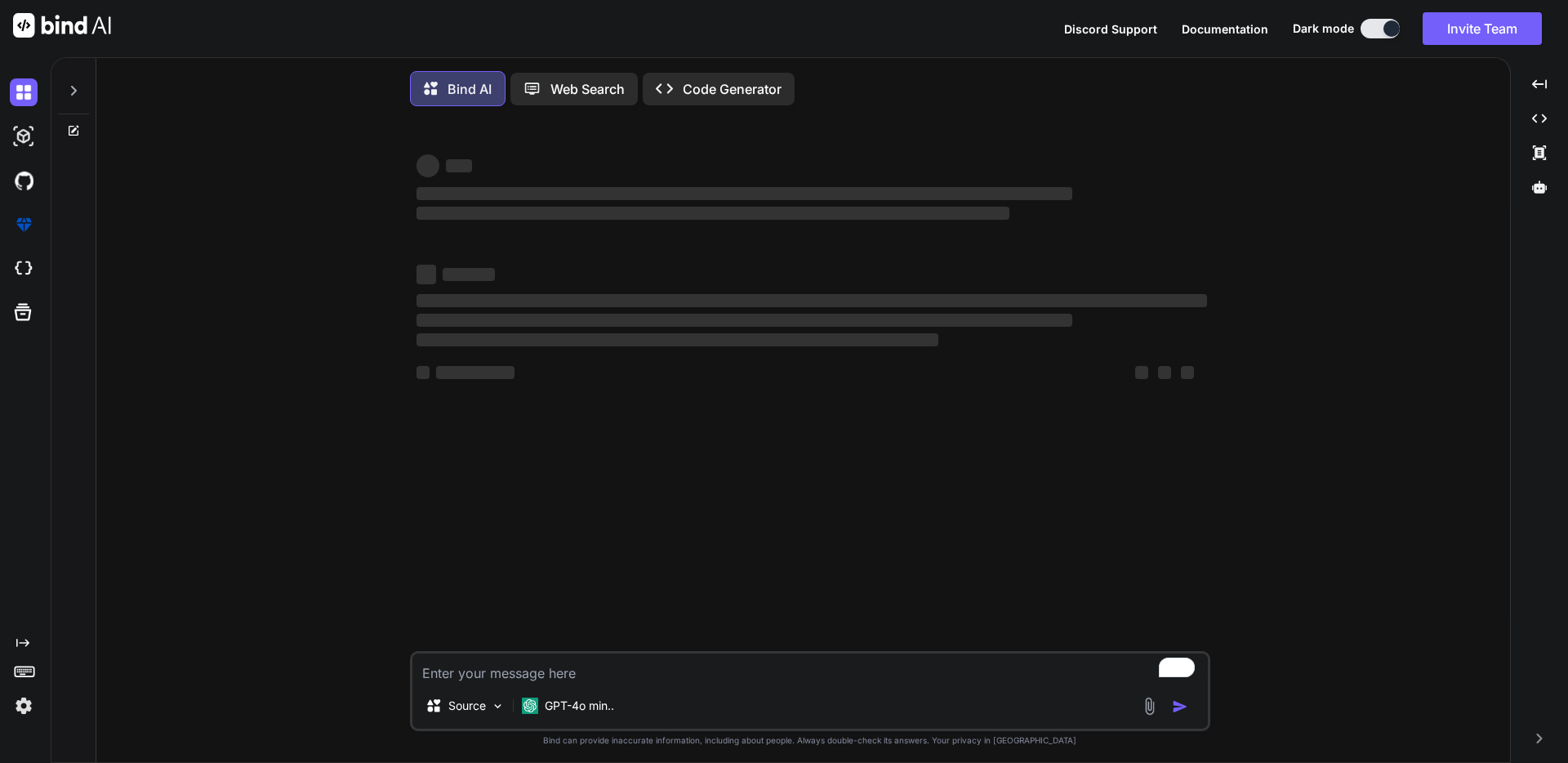
type textarea "x"
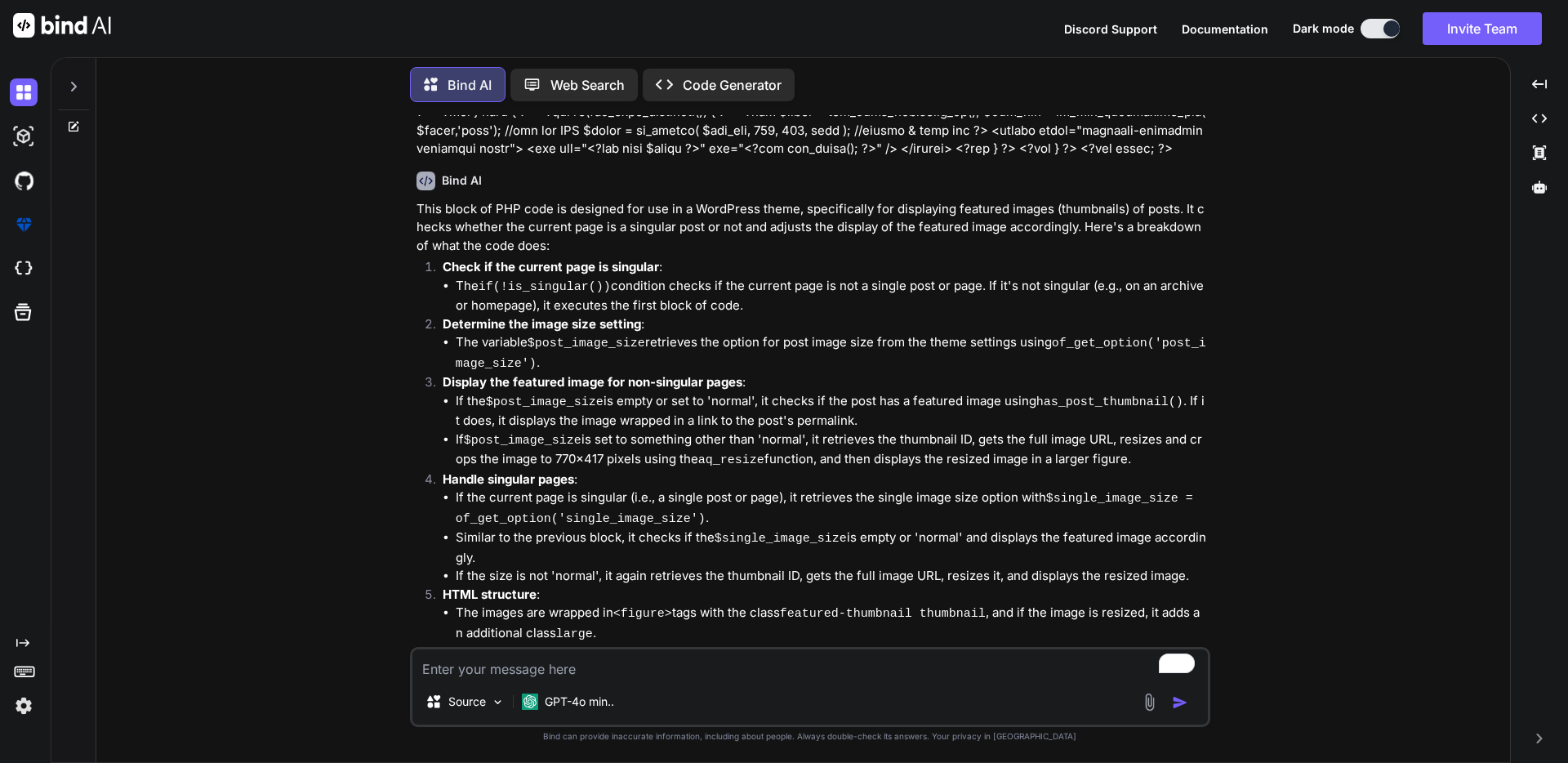
scroll to position [397, 0]
